Goal: Task Accomplishment & Management: Manage account settings

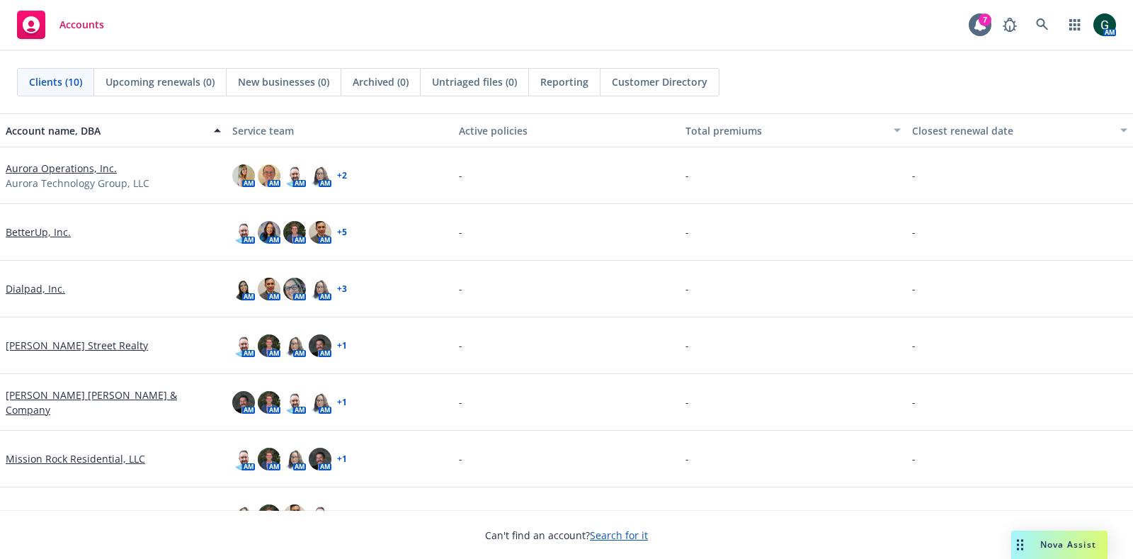
click at [84, 171] on link "Aurora Operations, Inc." at bounding box center [61, 168] width 111 height 15
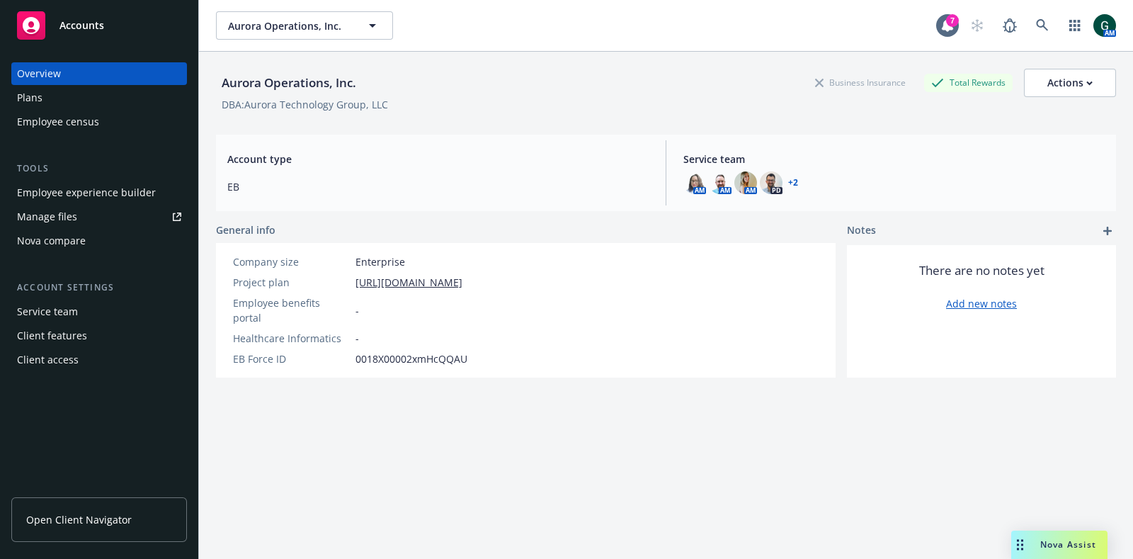
click at [108, 196] on div "Employee experience builder" at bounding box center [86, 192] width 139 height 23
click at [122, 193] on div "Employee experience builder" at bounding box center [86, 192] width 139 height 23
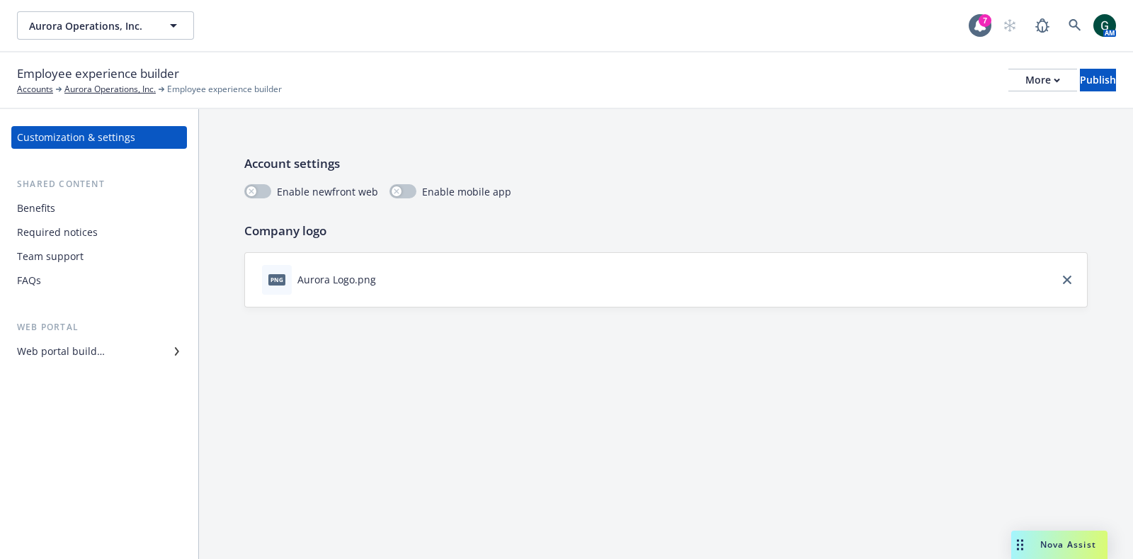
click at [38, 214] on div "Benefits" at bounding box center [36, 208] width 38 height 23
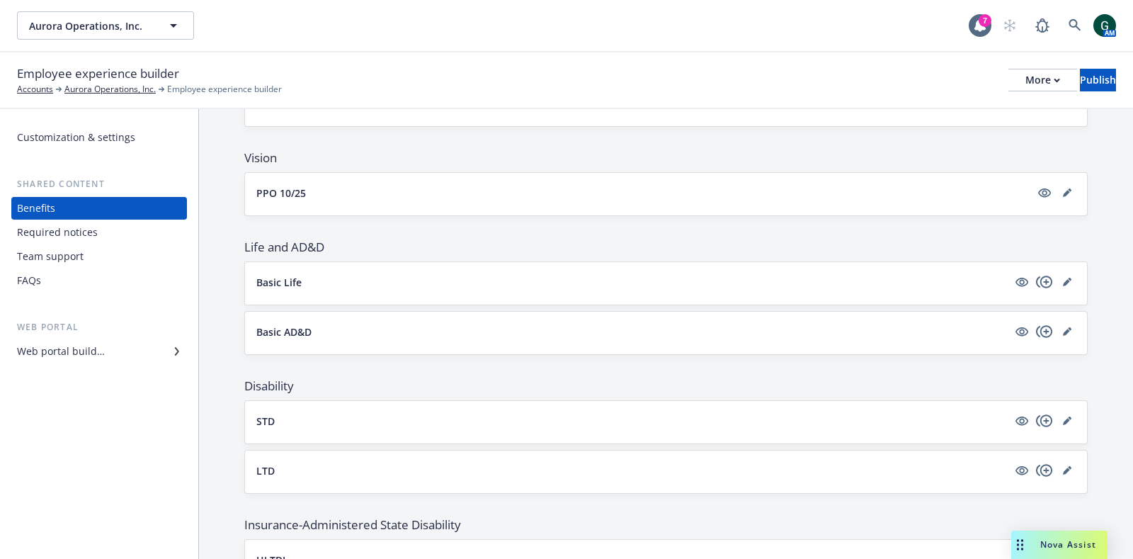
scroll to position [1150, 0]
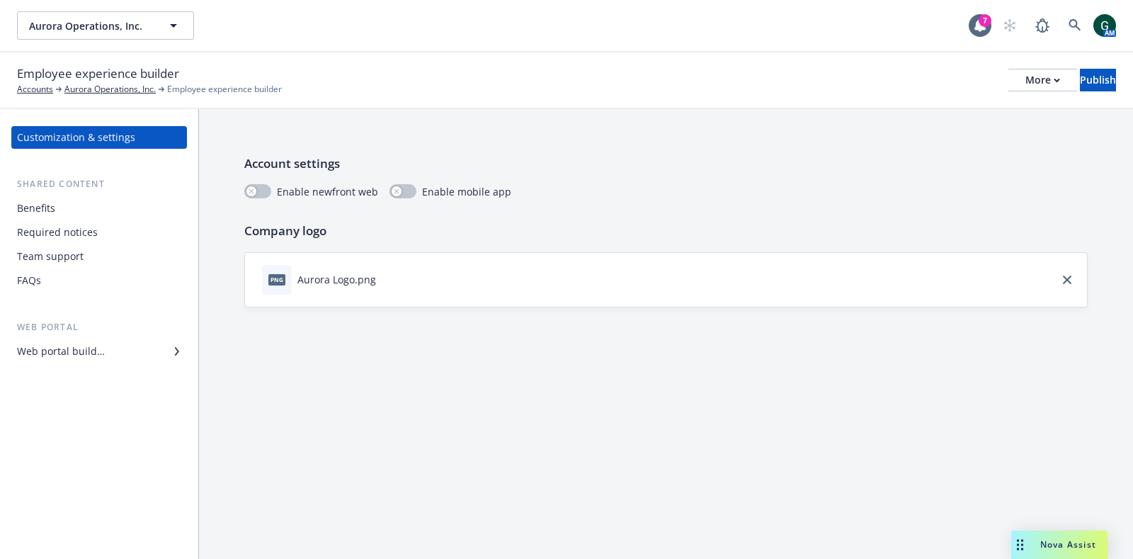
click at [50, 207] on div "Benefits" at bounding box center [36, 208] width 38 height 23
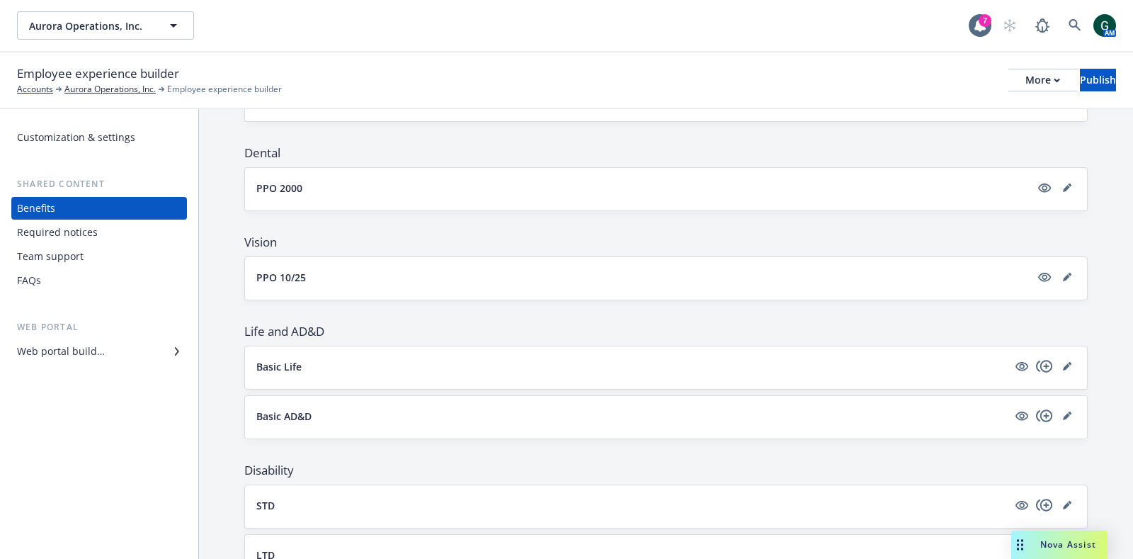
scroll to position [619, 0]
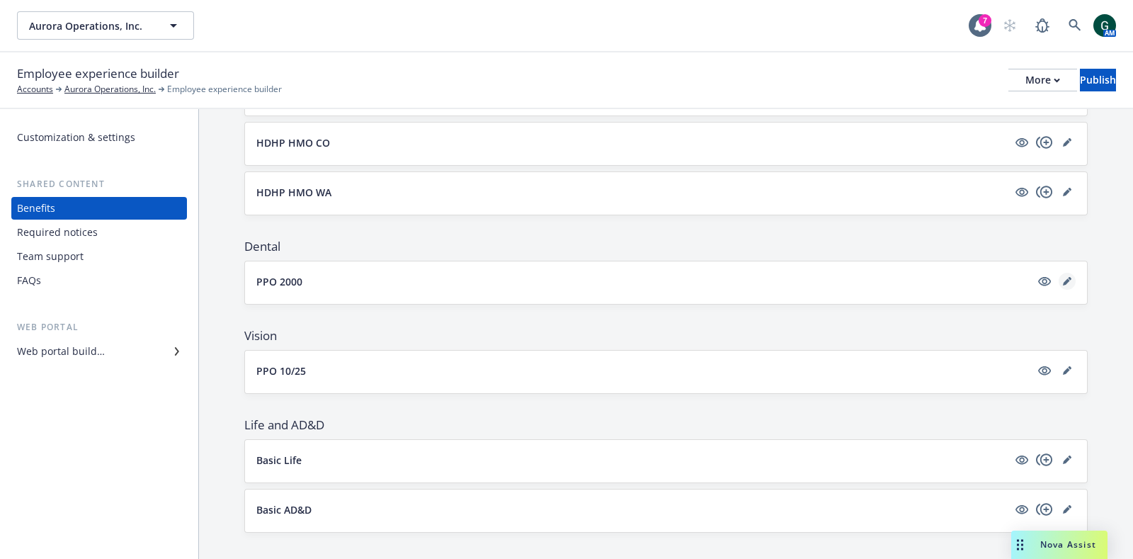
click at [1063, 278] on icon "editPencil" at bounding box center [1066, 281] width 7 height 7
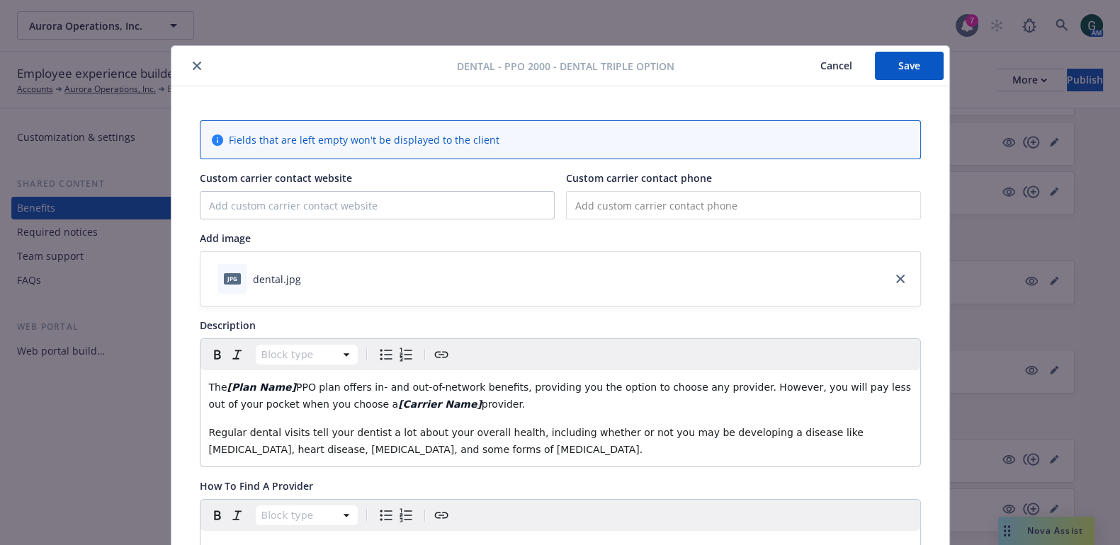
click at [193, 65] on icon "close" at bounding box center [197, 66] width 8 height 8
